Goal: Transaction & Acquisition: Purchase product/service

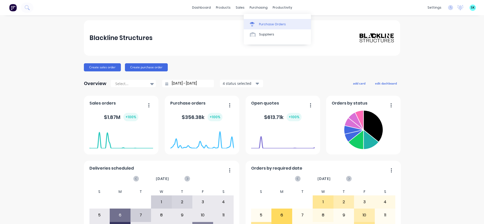
click at [255, 23] on div at bounding box center [254, 24] width 8 height 5
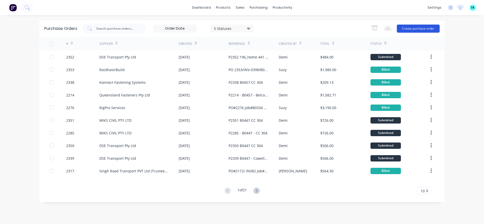
click at [412, 30] on button "Create purchase order" at bounding box center [418, 29] width 43 height 8
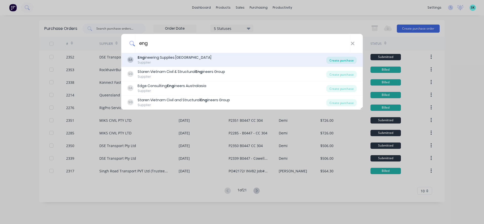
type input "eng"
click at [336, 59] on div "Create purchase" at bounding box center [341, 60] width 30 height 7
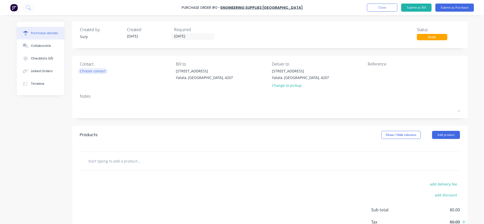
click at [101, 70] on div "Choose contact" at bounding box center [93, 70] width 26 height 5
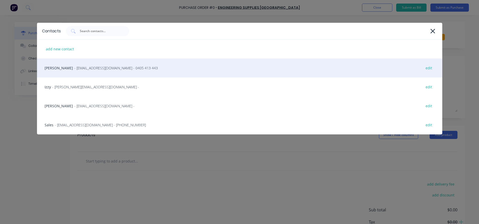
click at [120, 63] on div "[PERSON_NAME] - [EMAIL_ADDRESS][DOMAIN_NAME] - 0405 413 443 edit" at bounding box center [239, 68] width 405 height 19
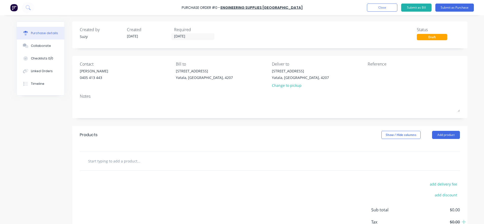
click at [126, 162] on input "text" at bounding box center [138, 161] width 101 height 10
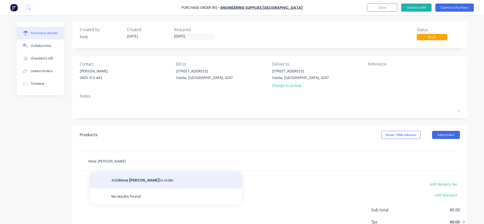
type input "Hose [PERSON_NAME]"
click at [130, 180] on button "Add Hose [PERSON_NAME] to order" at bounding box center [166, 180] width 152 height 16
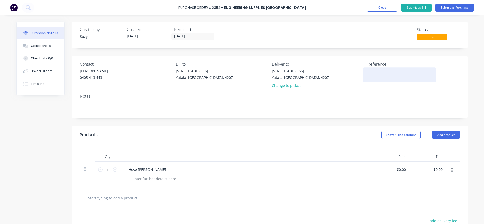
click at [370, 73] on textarea at bounding box center [399, 73] width 63 height 11
type textarea "x"
type textarea "P"
type textarea "x"
type textarea "PO"
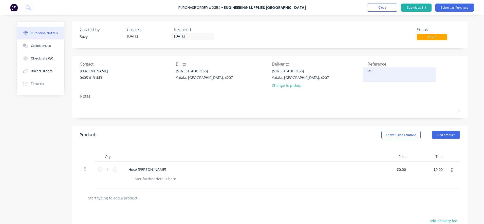
type textarea "x"
type textarea "PO"
type textarea "x"
type textarea "PO 2"
type textarea "x"
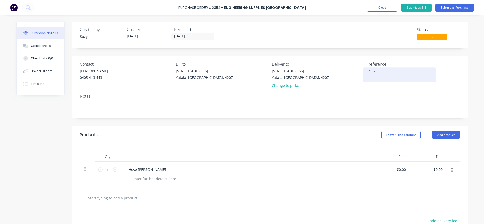
type textarea "PO 23"
type textarea "x"
type textarea "PO 235"
type textarea "x"
type textarea "PO 2354"
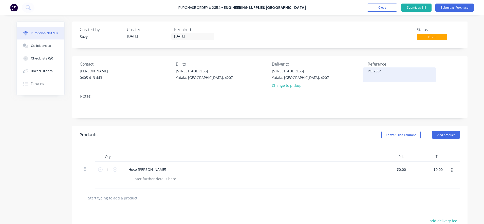
click at [375, 79] on textarea "PO 2354" at bounding box center [399, 73] width 63 height 11
type textarea "x"
click at [388, 71] on textarea "PO 2354" at bounding box center [399, 73] width 63 height 11
type textarea "PO 2354 Stock 230"
type textarea "x"
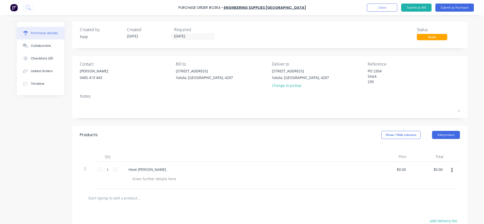
type textarea "PO 2354 Stock 230"
click at [382, 10] on button "Close" at bounding box center [382, 8] width 30 height 8
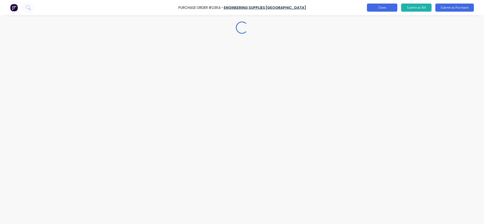
type textarea "x"
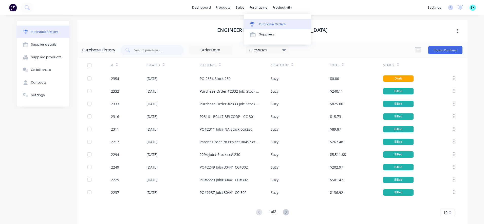
click at [263, 24] on div "Purchase Orders" at bounding box center [272, 24] width 27 height 5
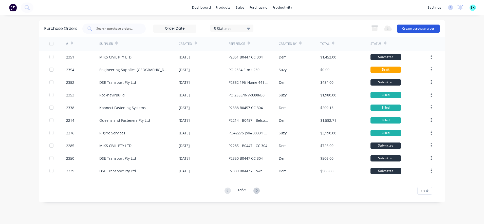
click at [408, 29] on button "Create purchase order" at bounding box center [418, 29] width 43 height 8
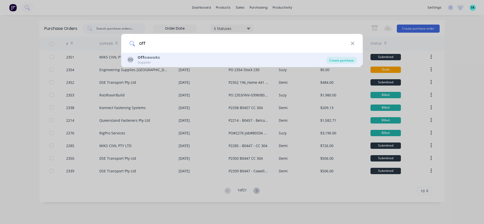
type input "off"
click at [341, 64] on div "Create purchase" at bounding box center [341, 60] width 30 height 7
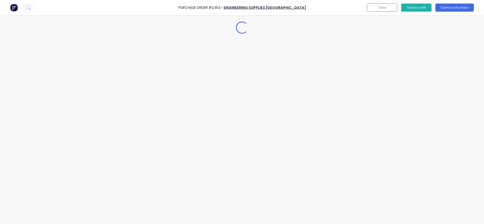
type textarea "x"
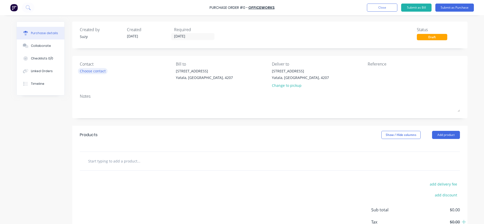
click at [87, 70] on div "Choose contact" at bounding box center [93, 70] width 26 height 5
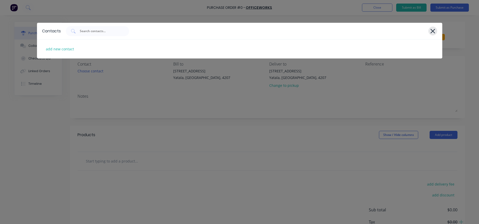
click at [433, 32] on icon at bounding box center [432, 31] width 5 height 7
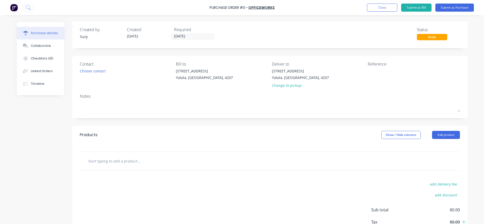
click at [128, 162] on input "text" at bounding box center [138, 161] width 101 height 10
drag, startPoint x: 98, startPoint y: 162, endPoint x: 85, endPoint y: 161, distance: 13.5
click at [85, 161] on div "a4 Add a4 to order No results found" at bounding box center [160, 161] width 152 height 10
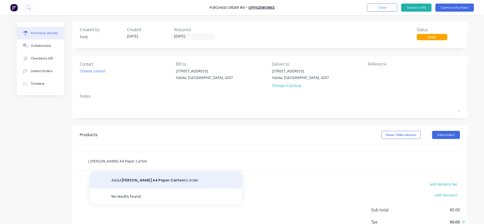
type input "J [PERSON_NAME] A4 Paper Carton"
click at [112, 180] on button "Add J [PERSON_NAME] A4 Paper Carton to order" at bounding box center [166, 180] width 152 height 16
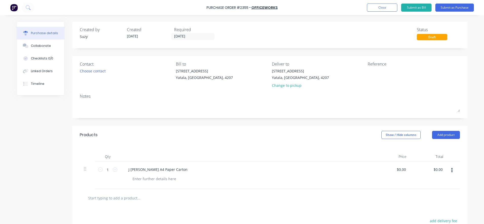
click at [126, 198] on input "text" at bounding box center [138, 198] width 101 height 10
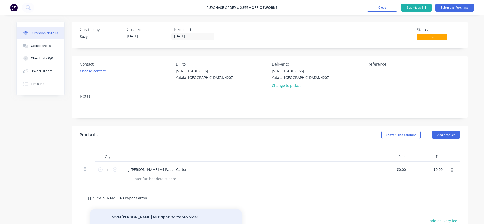
type input "J [PERSON_NAME] A3 Paper Carton"
click at [135, 214] on button "Add J [PERSON_NAME] A3 Paper Carton to order" at bounding box center [166, 217] width 152 height 16
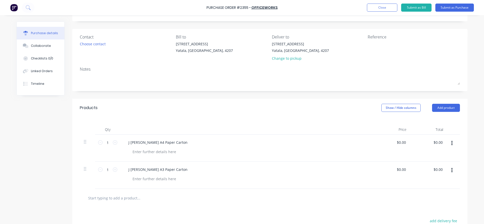
scroll to position [63, 0]
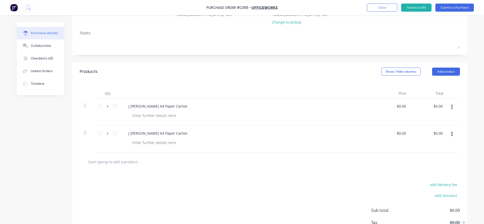
click at [116, 161] on input "text" at bounding box center [138, 162] width 101 height 10
type input "a"
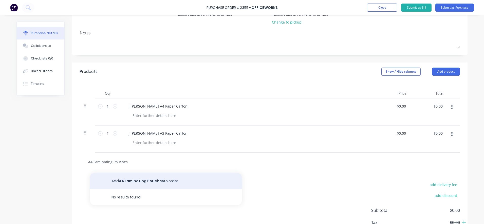
type input "A4 Laminating Pouches"
click at [137, 176] on button "Add A4 Laminating Pouches to order" at bounding box center [166, 181] width 152 height 16
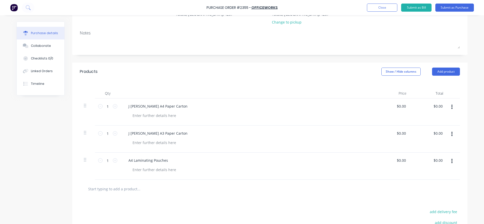
click at [124, 188] on input "text" at bounding box center [138, 189] width 101 height 10
type input "a"
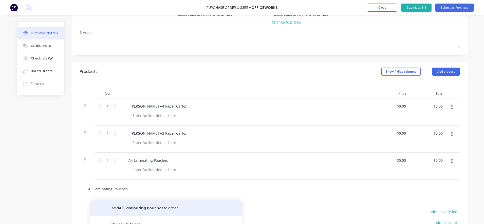
type input "A3 Laminating Pouches"
click at [139, 205] on button "Add A3 Laminating Pouches to order" at bounding box center [166, 208] width 152 height 16
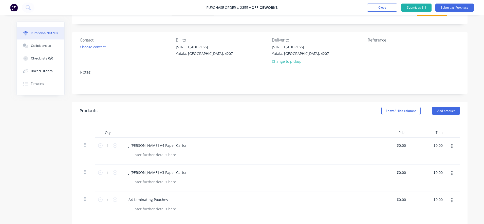
scroll to position [0, 0]
